Goal: Check status

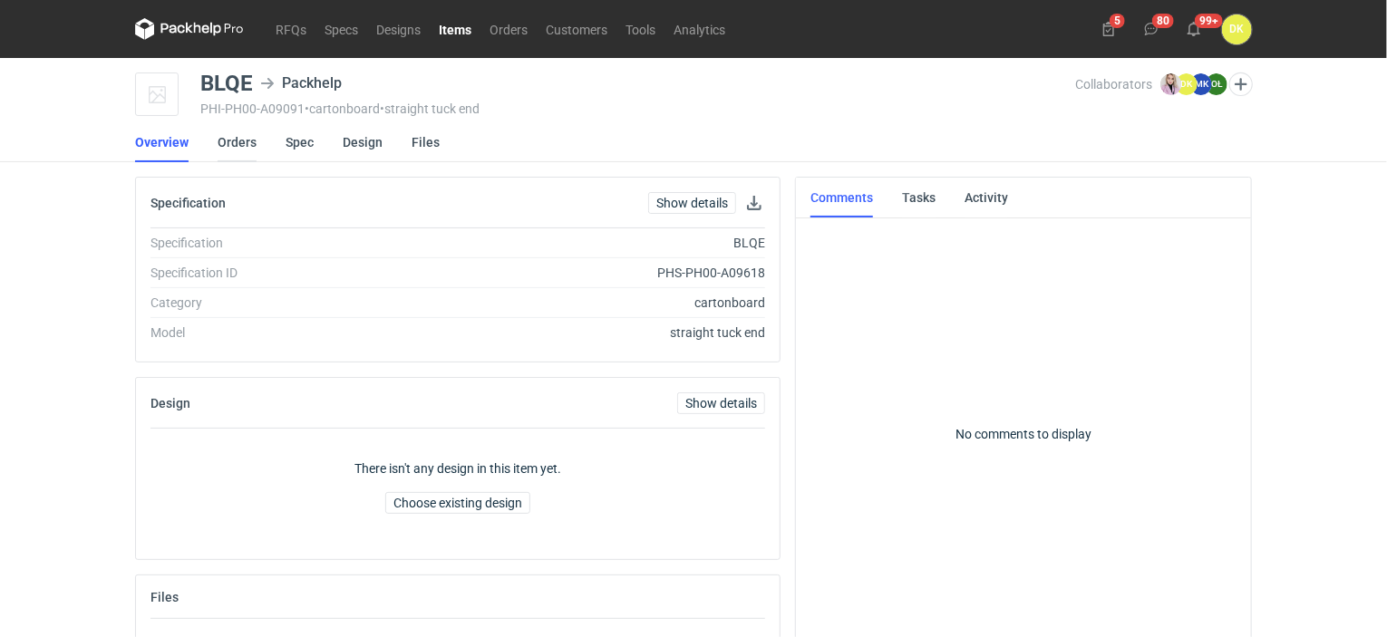
click at [231, 144] on link "Orders" at bounding box center [237, 142] width 39 height 40
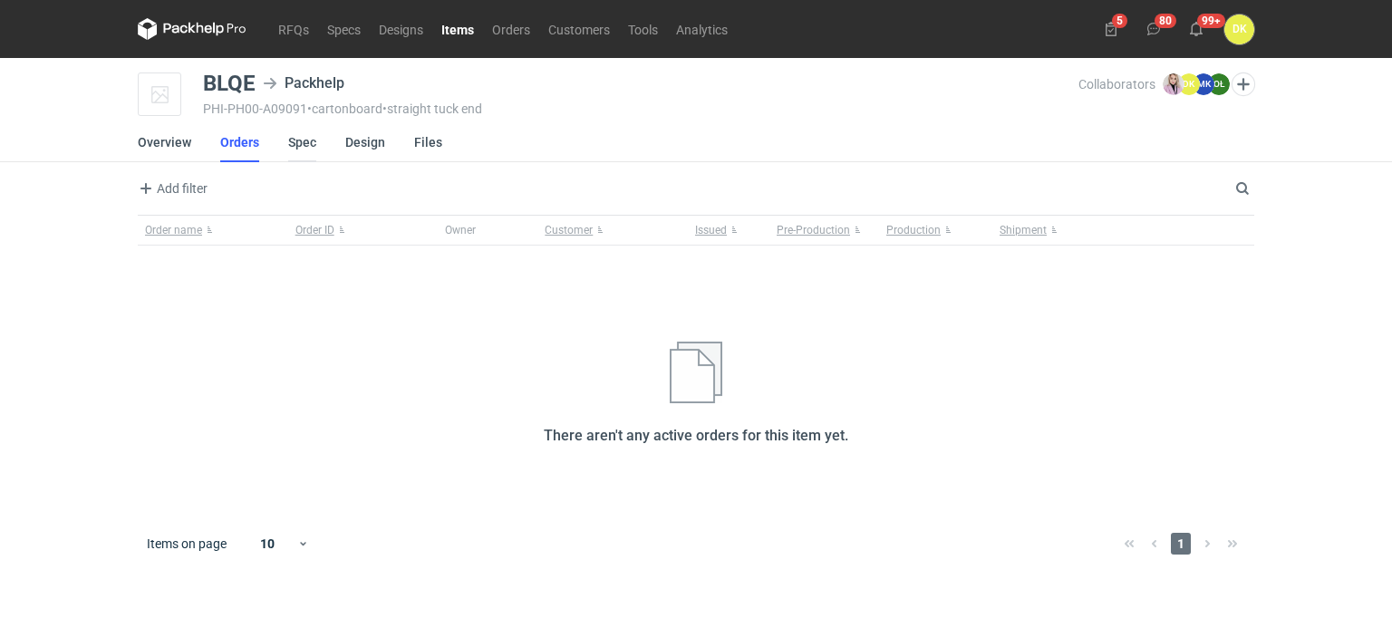
click at [295, 144] on link "Spec" at bounding box center [302, 142] width 28 height 40
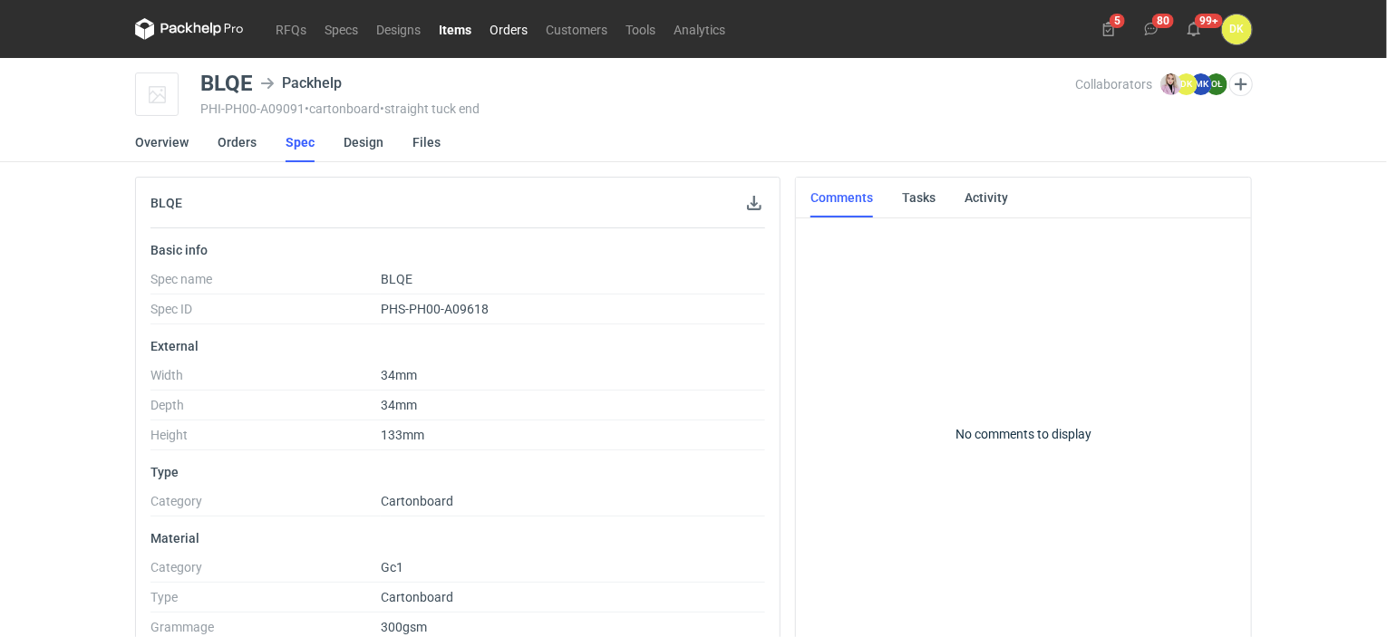
click at [492, 28] on link "Orders" at bounding box center [508, 29] width 56 height 22
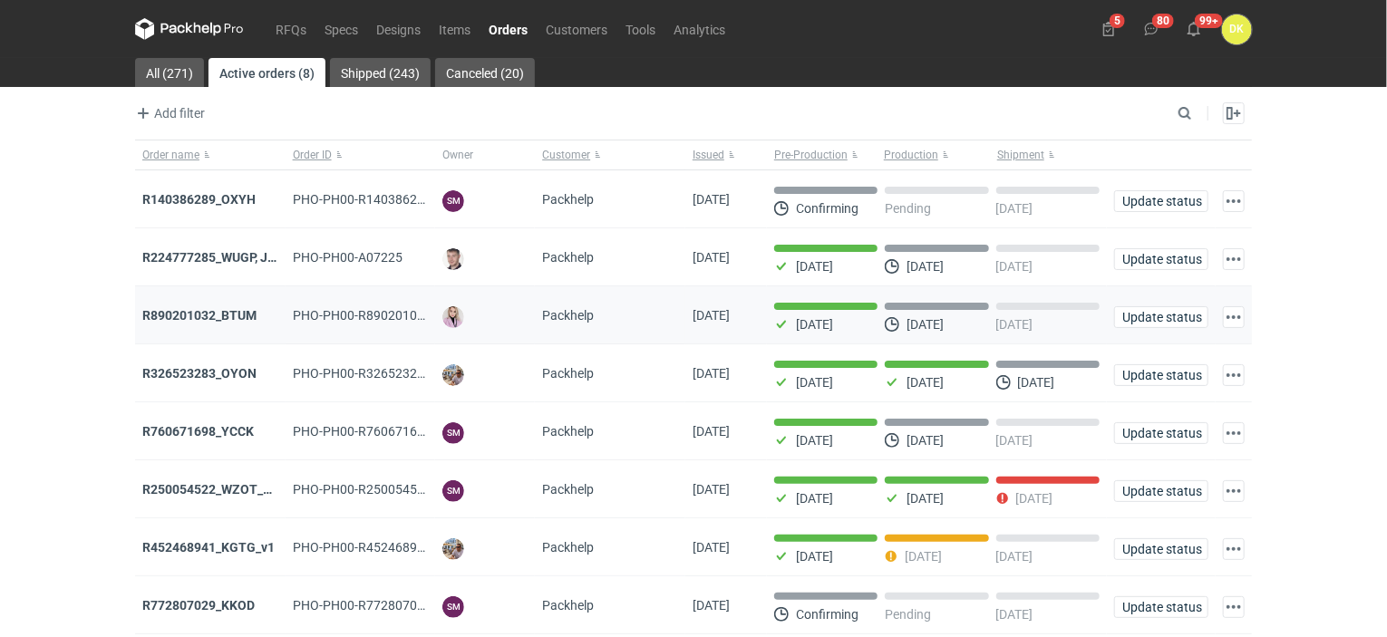
click at [187, 301] on div "R890201032_BTUM" at bounding box center [210, 315] width 150 height 58
click at [189, 306] on div "R890201032_BTUM" at bounding box center [210, 315] width 136 height 18
click at [218, 311] on strong "R890201032_BTUM" at bounding box center [199, 315] width 114 height 15
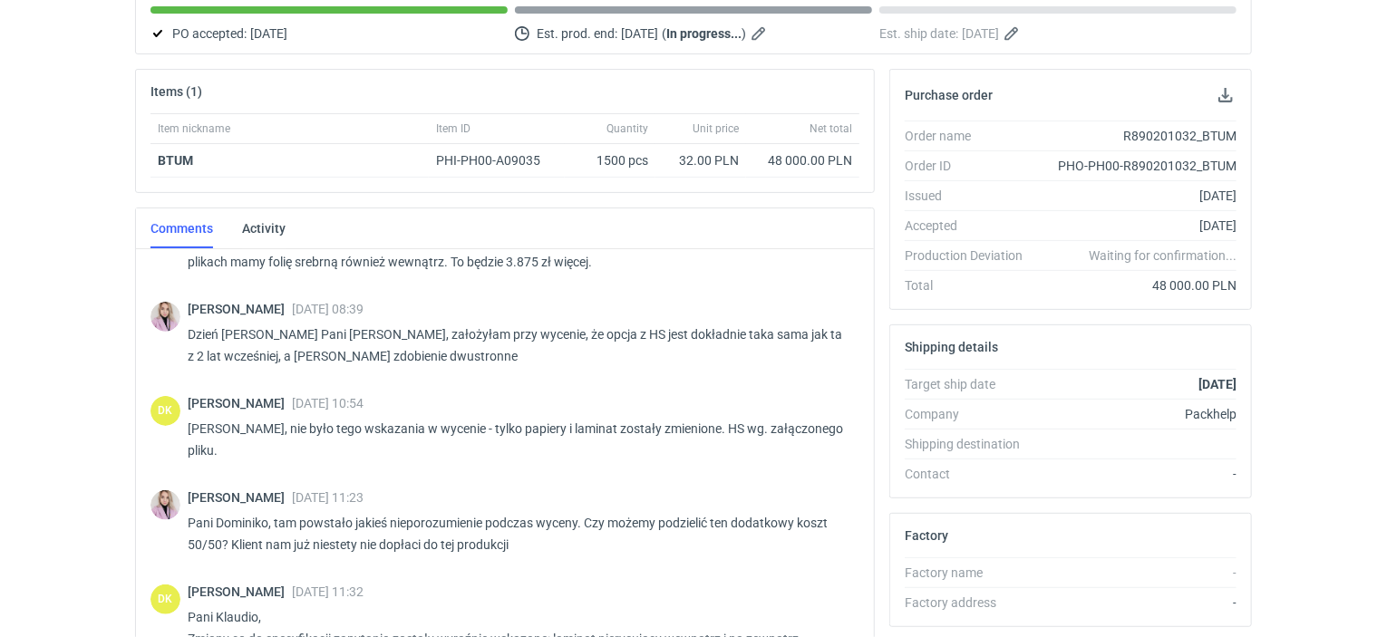
scroll to position [301, 0]
